Goal: Find specific page/section: Locate a particular part of the current website

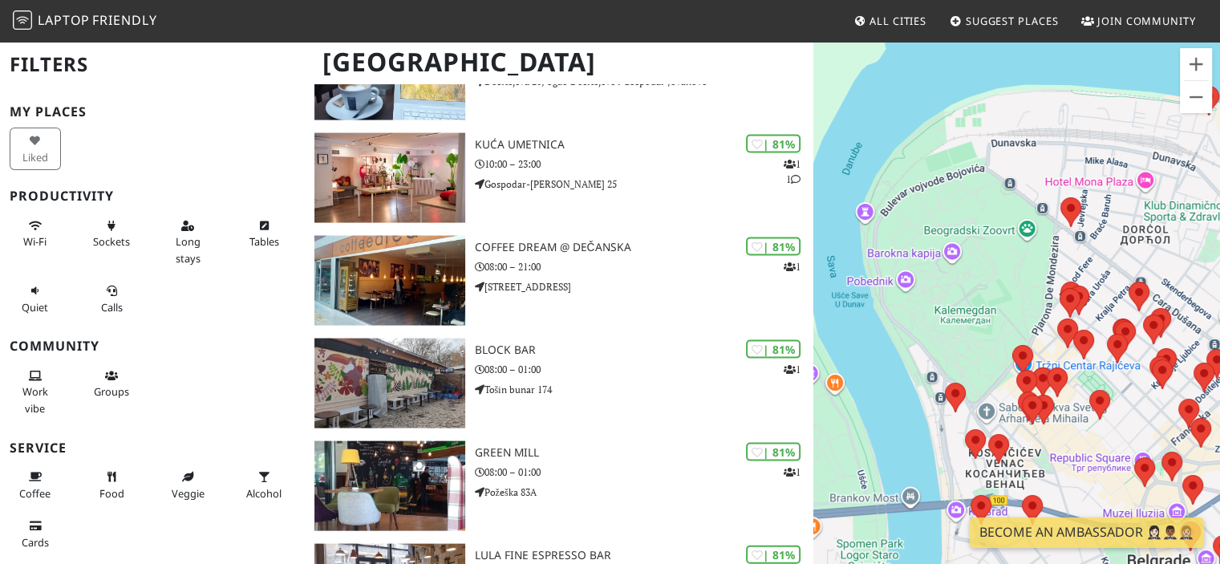
scroll to position [3289, 0]
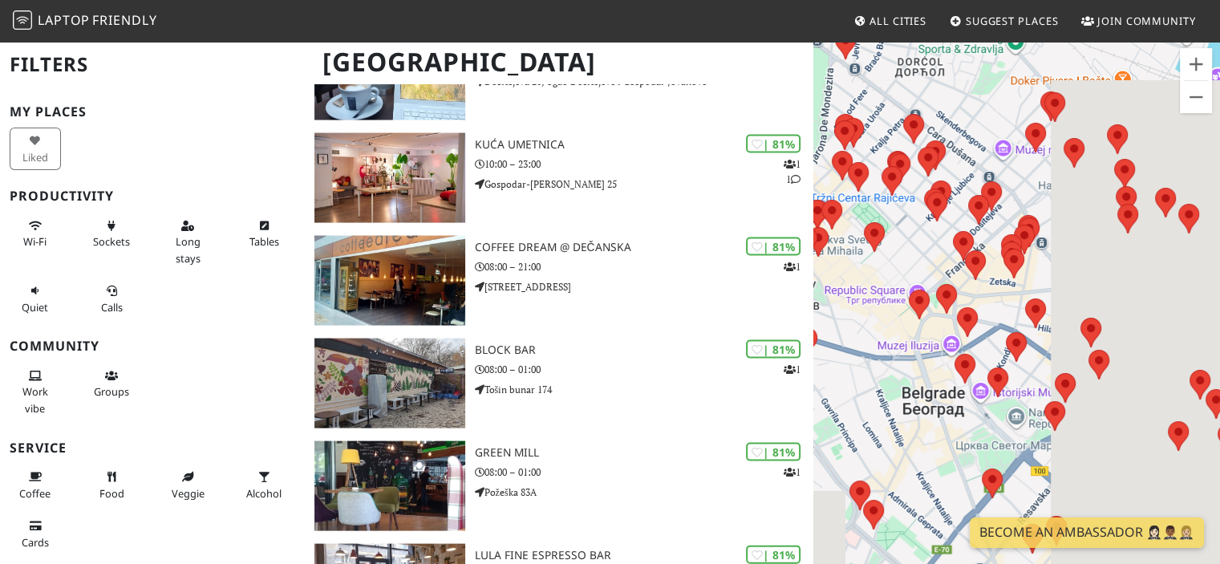
drag, startPoint x: 1126, startPoint y: 432, endPoint x: 882, endPoint y: 253, distance: 303.6
click at [882, 253] on div "Way Cup kafeterija" at bounding box center [1017, 322] width 407 height 564
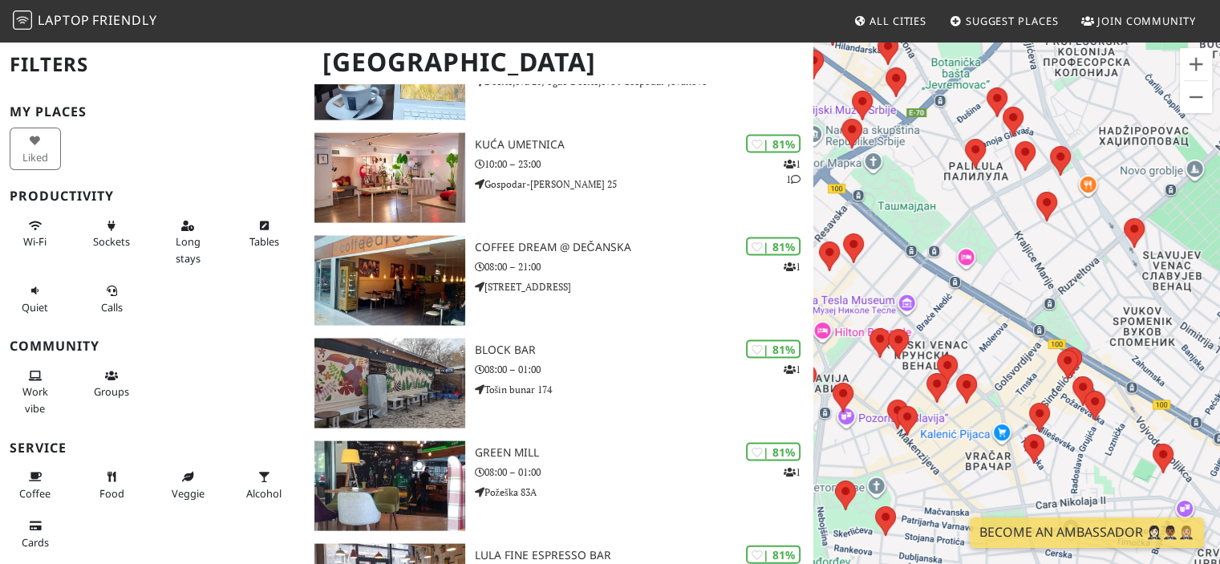
drag, startPoint x: 1141, startPoint y: 465, endPoint x: 936, endPoint y: 182, distance: 348.7
click at [936, 182] on div "Way Cup kafeterija" at bounding box center [1017, 322] width 407 height 564
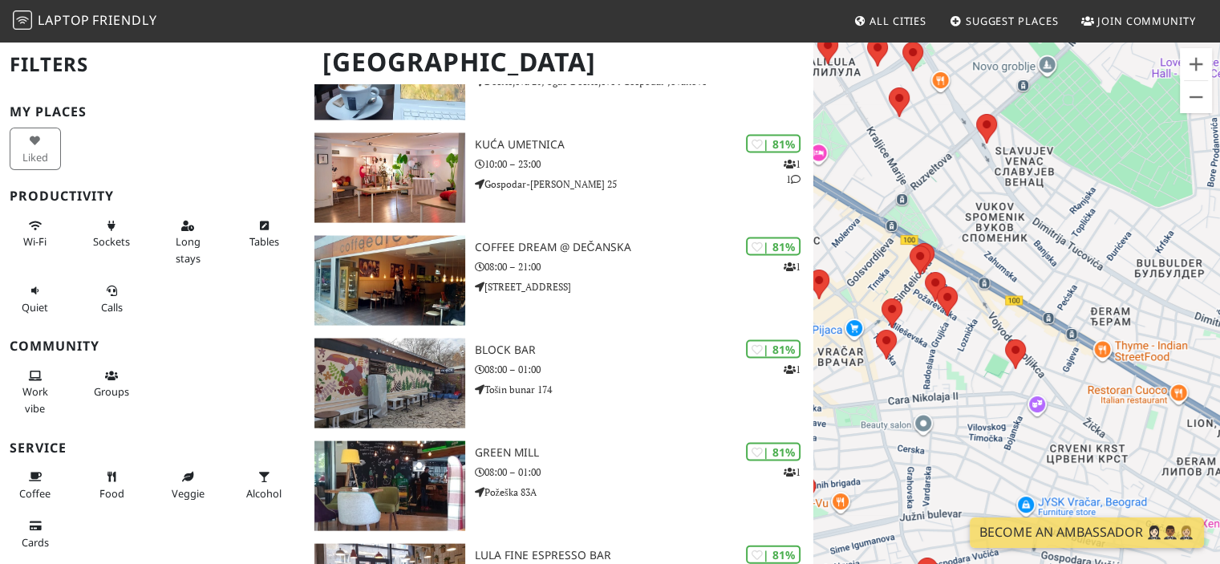
drag, startPoint x: 1140, startPoint y: 481, endPoint x: 991, endPoint y: 378, distance: 181.1
click at [991, 378] on div "Way Cup kafeterija" at bounding box center [1017, 322] width 407 height 564
click at [1186, 63] on button "Zoom in" at bounding box center [1196, 64] width 32 height 32
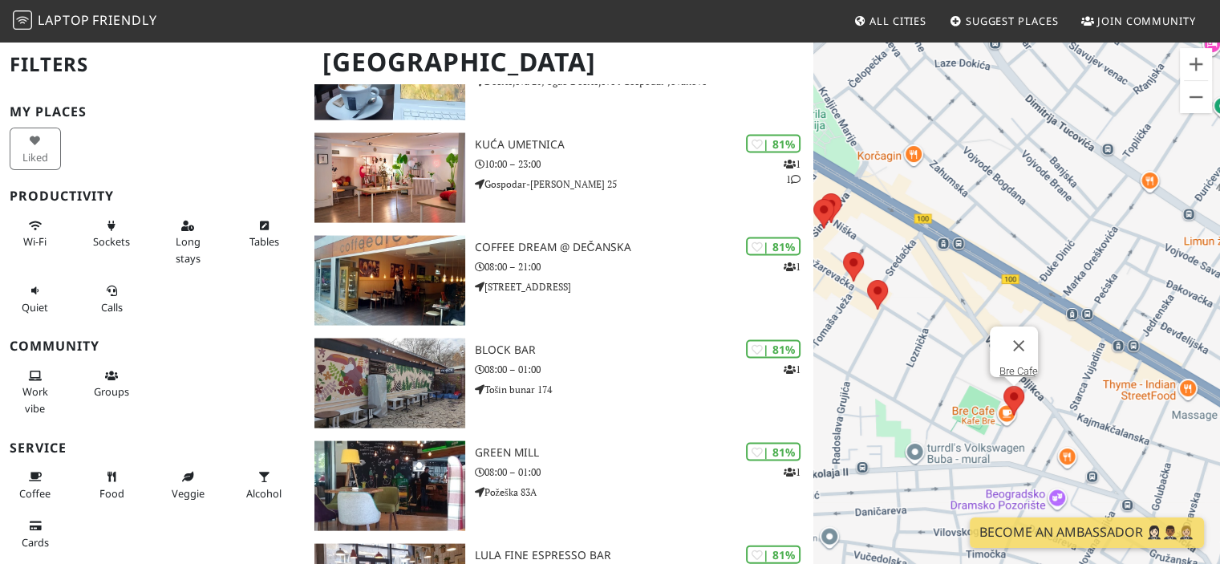
click at [1004, 386] on area at bounding box center [1004, 386] width 0 height 0
click at [1009, 365] on link "Bre Cafe" at bounding box center [1019, 371] width 39 height 12
click at [1008, 365] on link "Bre Cafe" at bounding box center [1019, 371] width 39 height 12
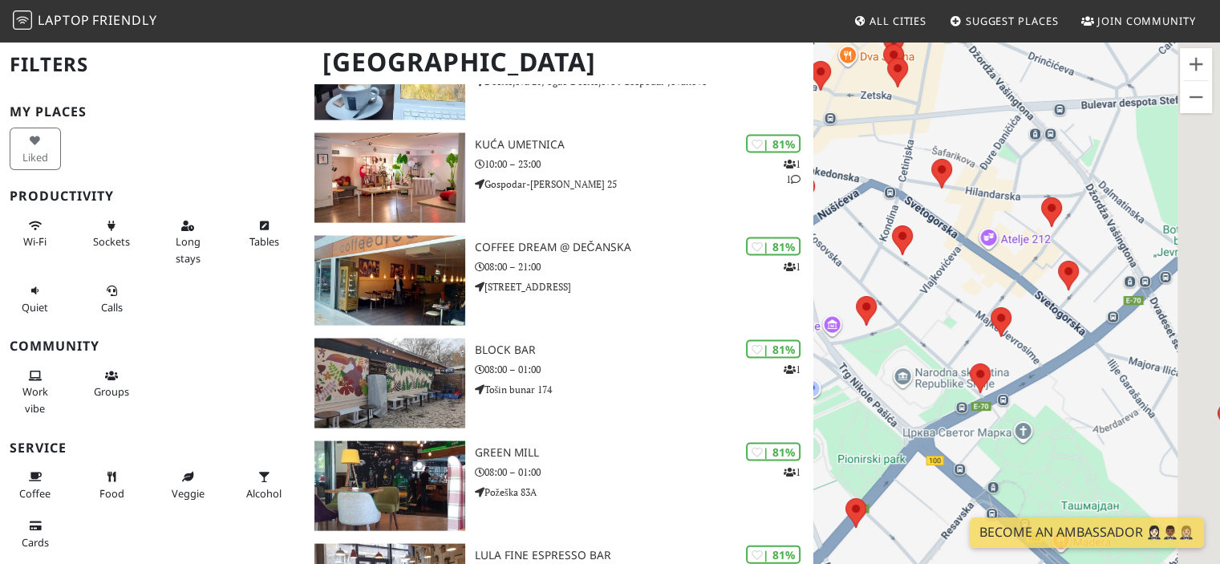
drag, startPoint x: 1110, startPoint y: 441, endPoint x: 870, endPoint y: 149, distance: 377.4
click at [870, 149] on div "Bre Cafe" at bounding box center [1017, 322] width 407 height 564
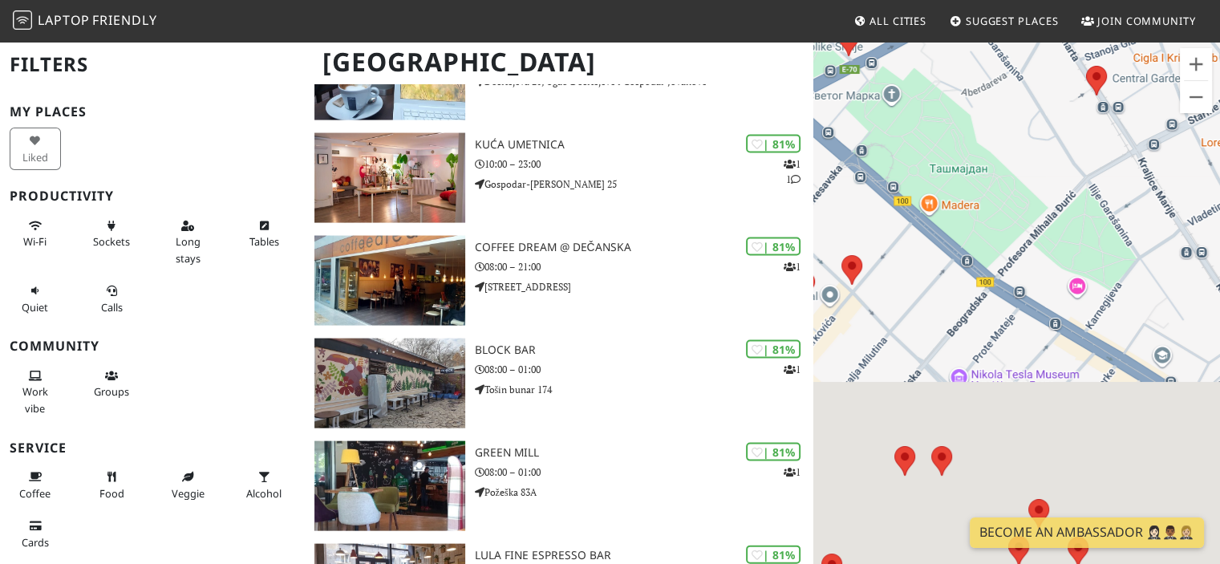
drag, startPoint x: 976, startPoint y: 110, endPoint x: 966, endPoint y: 85, distance: 26.7
click at [966, 85] on div "Bre Cafe" at bounding box center [1017, 322] width 407 height 564
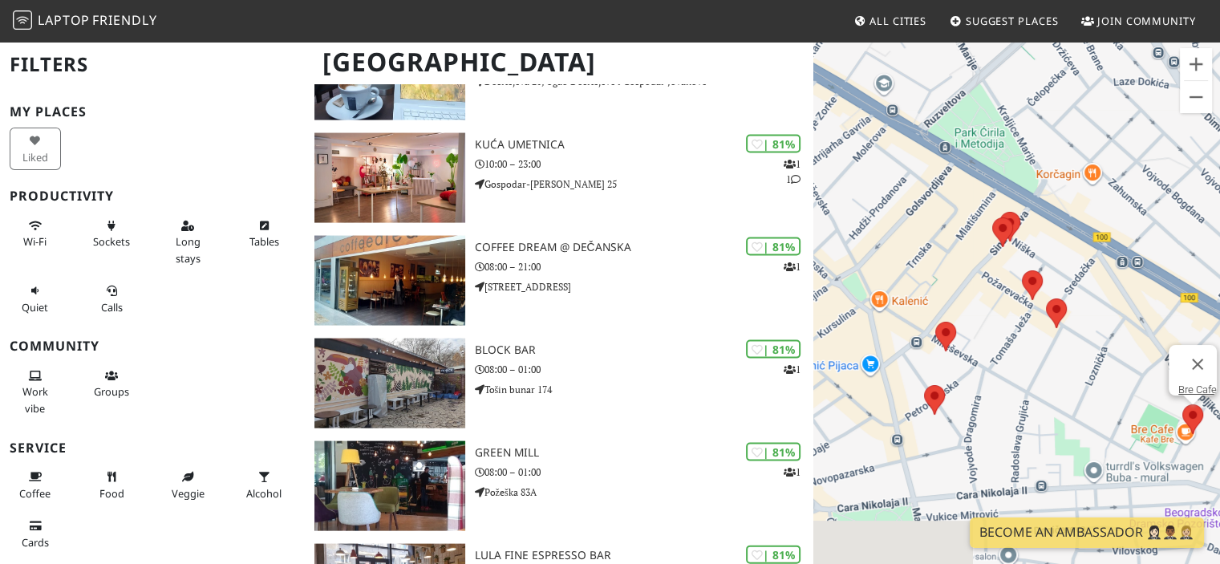
drag, startPoint x: 953, startPoint y: 220, endPoint x: 902, endPoint y: 186, distance: 61.4
click at [902, 186] on div "Bre Cafe" at bounding box center [1017, 322] width 407 height 564
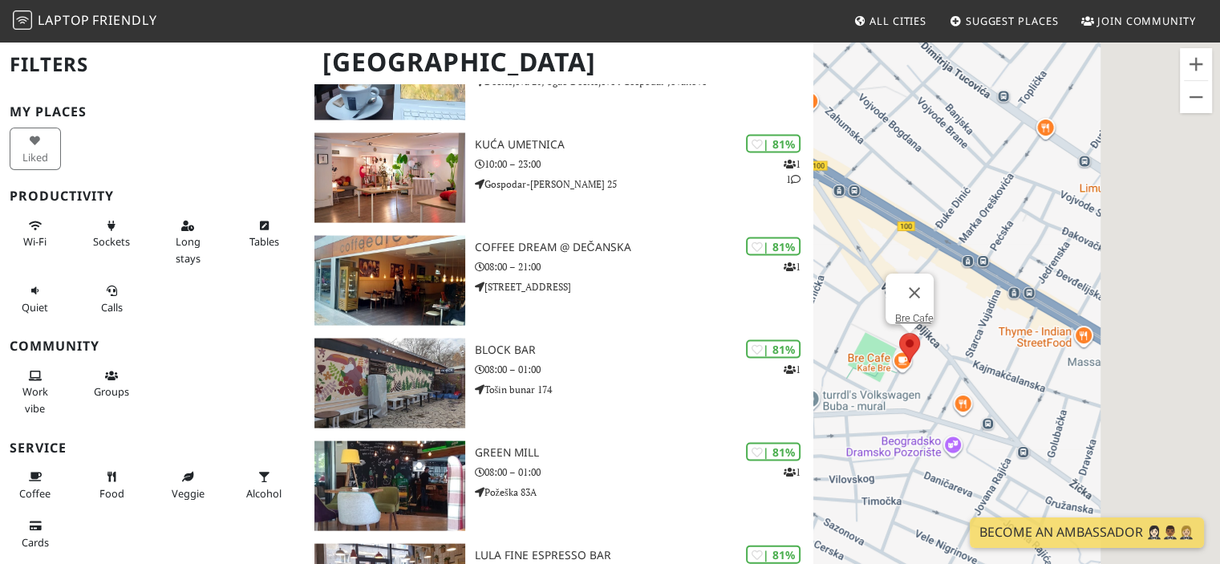
drag, startPoint x: 1131, startPoint y: 344, endPoint x: 842, endPoint y: 275, distance: 296.9
click at [842, 275] on div "Bre Cafe" at bounding box center [1017, 322] width 407 height 564
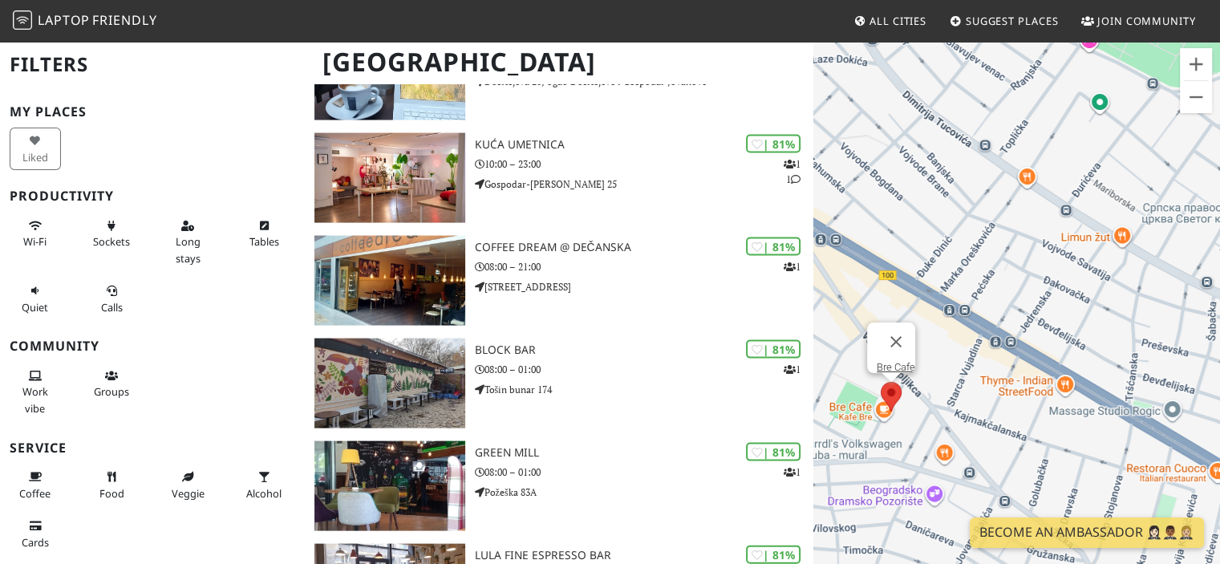
drag, startPoint x: 1150, startPoint y: 396, endPoint x: 1129, endPoint y: 443, distance: 51.3
click at [1129, 443] on div "Bre Cafe" at bounding box center [1017, 322] width 407 height 564
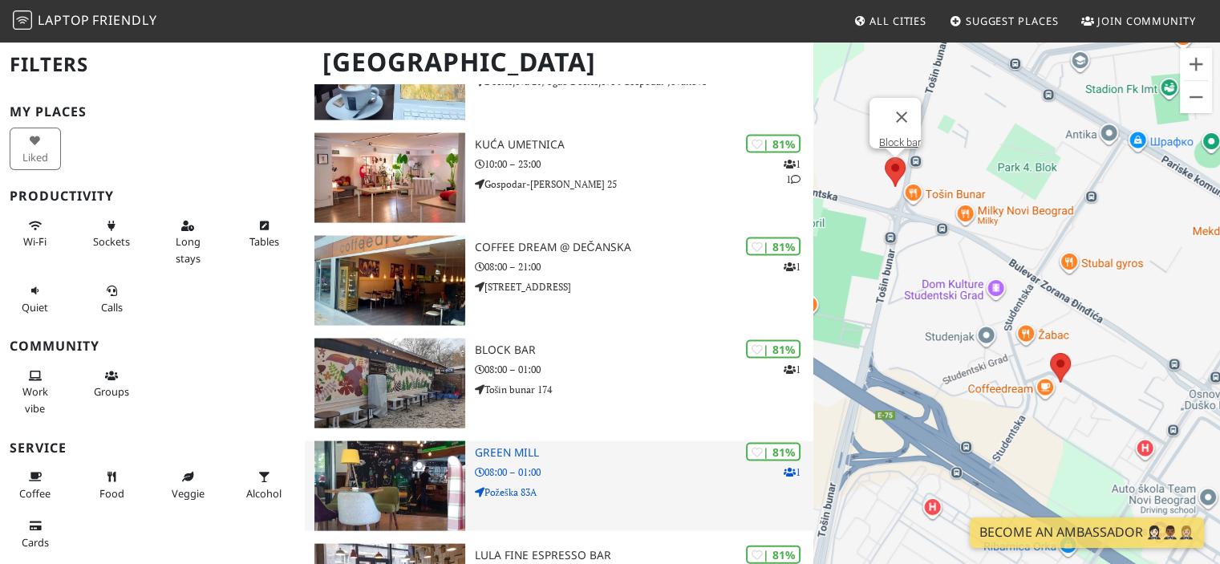
scroll to position [3129, 0]
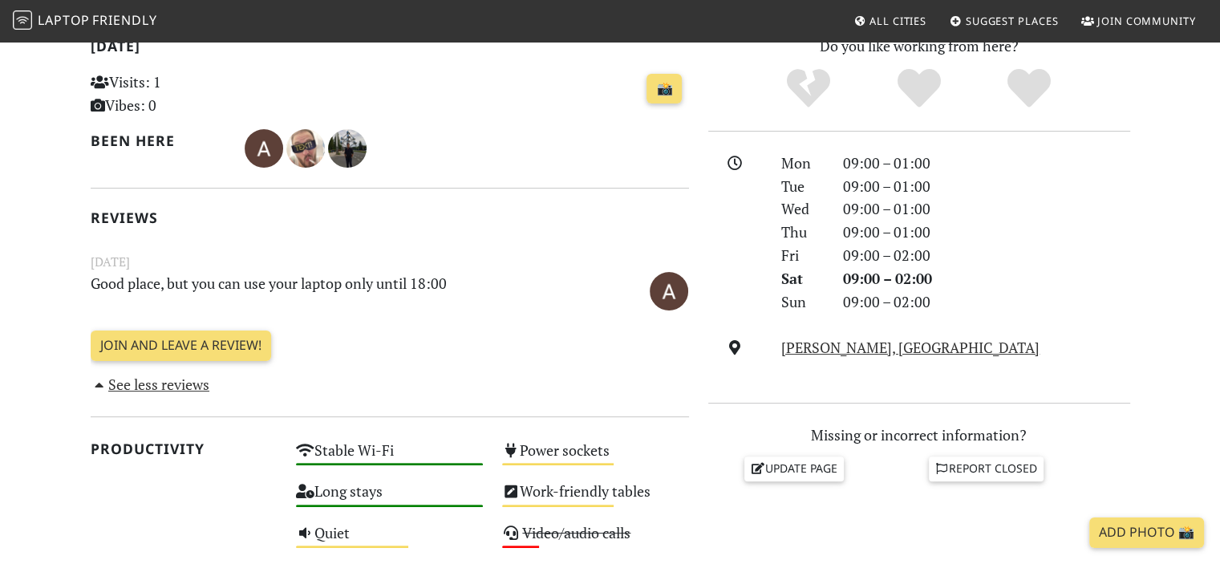
scroll to position [401, 0]
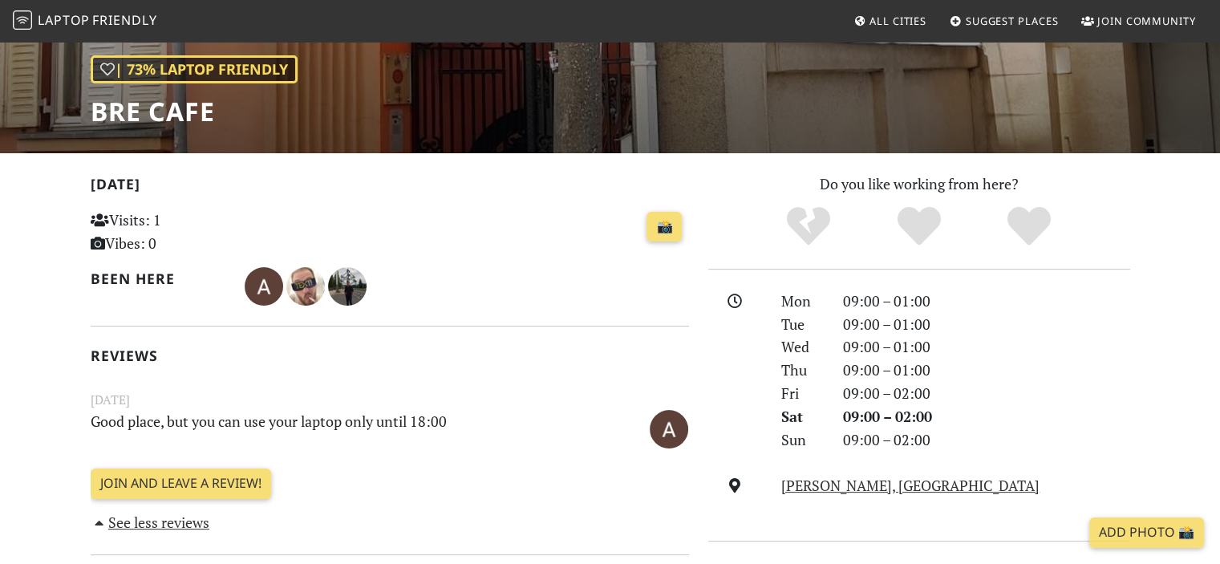
scroll to position [321, 0]
